Goal: Task Accomplishment & Management: Manage account settings

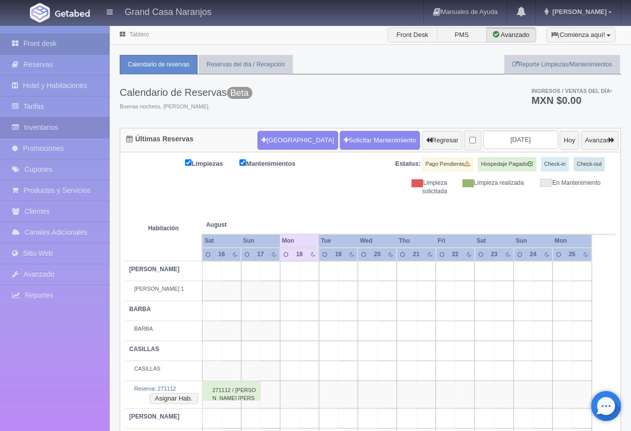
click at [25, 131] on link "Inventarios" at bounding box center [55, 127] width 110 height 20
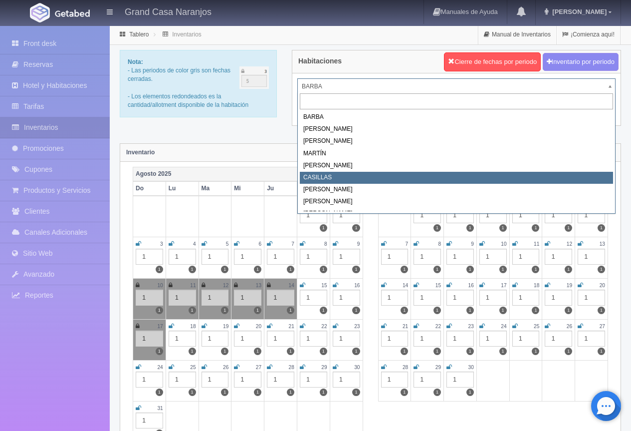
select select "2065"
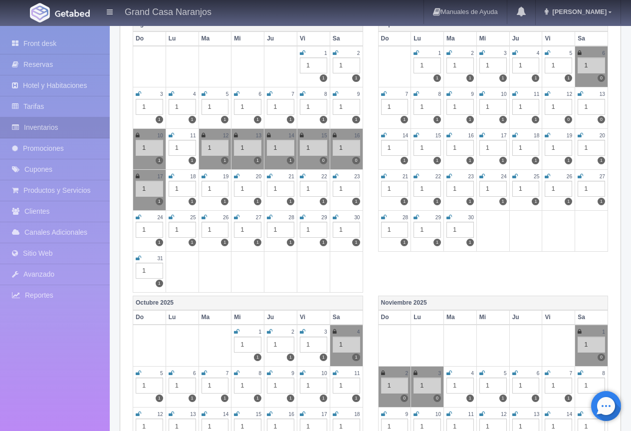
scroll to position [250, 0]
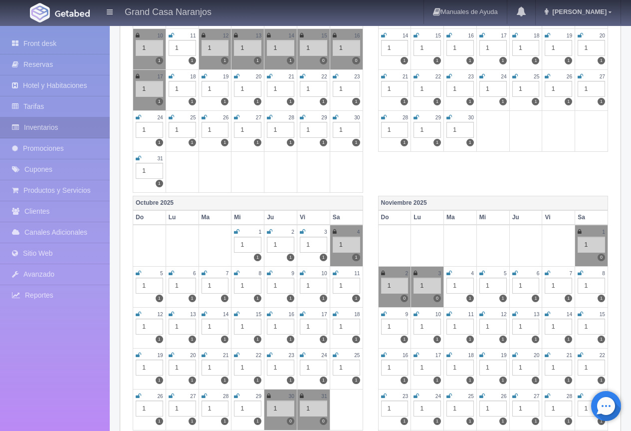
click at [303, 312] on icon at bounding box center [302, 314] width 5 height 6
click at [337, 311] on icon at bounding box center [335, 314] width 5 height 6
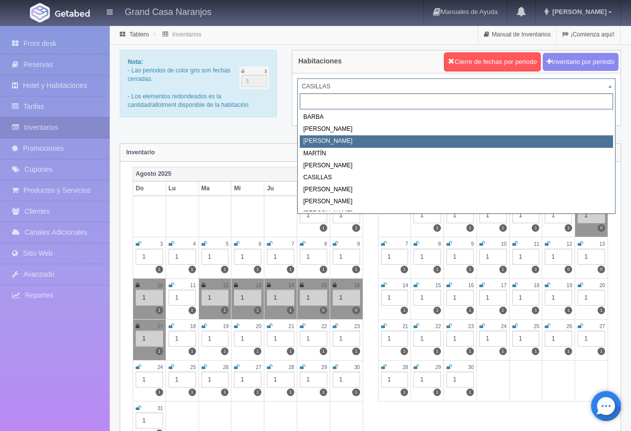
drag, startPoint x: 369, startPoint y: 136, endPoint x: 345, endPoint y: 180, distance: 50.7
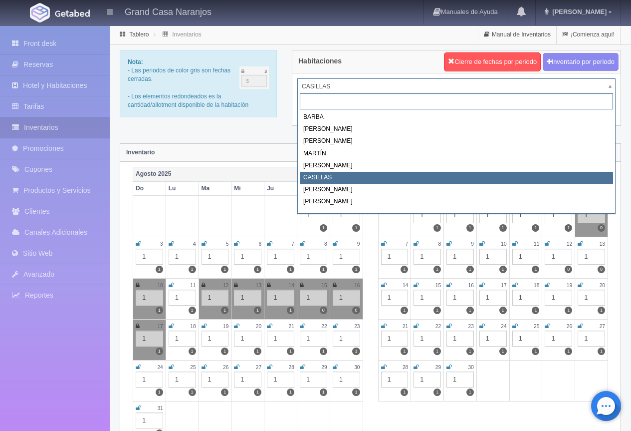
drag, startPoint x: 350, startPoint y: 87, endPoint x: 344, endPoint y: 106, distance: 19.4
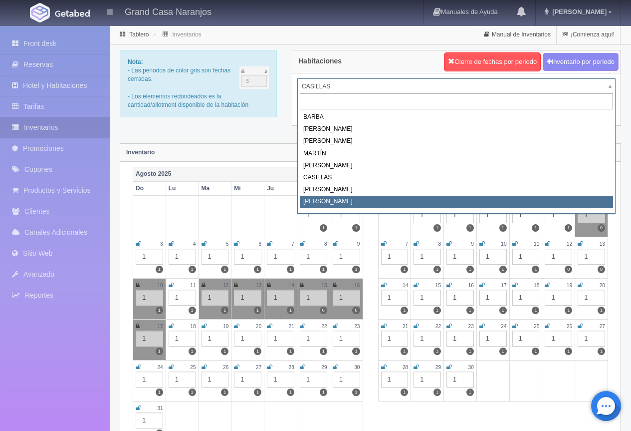
select select "2067"
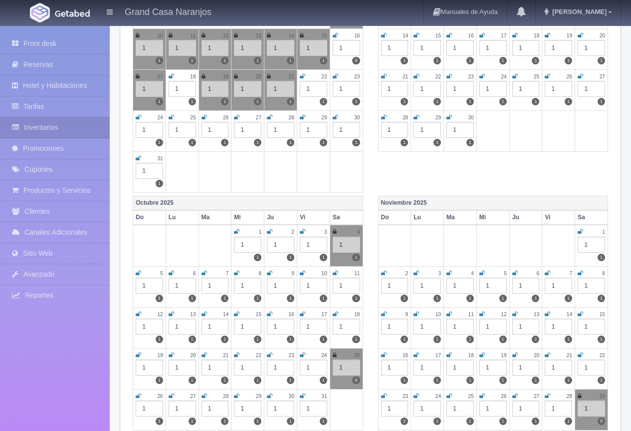
scroll to position [299, 0]
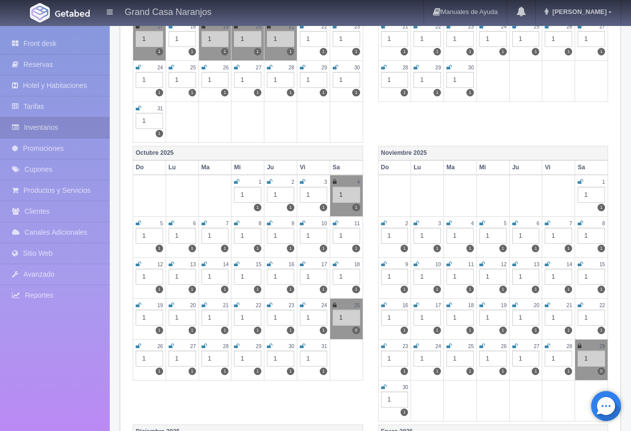
click at [300, 263] on icon at bounding box center [302, 264] width 5 height 6
click at [335, 265] on icon at bounding box center [335, 264] width 5 height 6
